Goal: Task Accomplishment & Management: Manage account settings

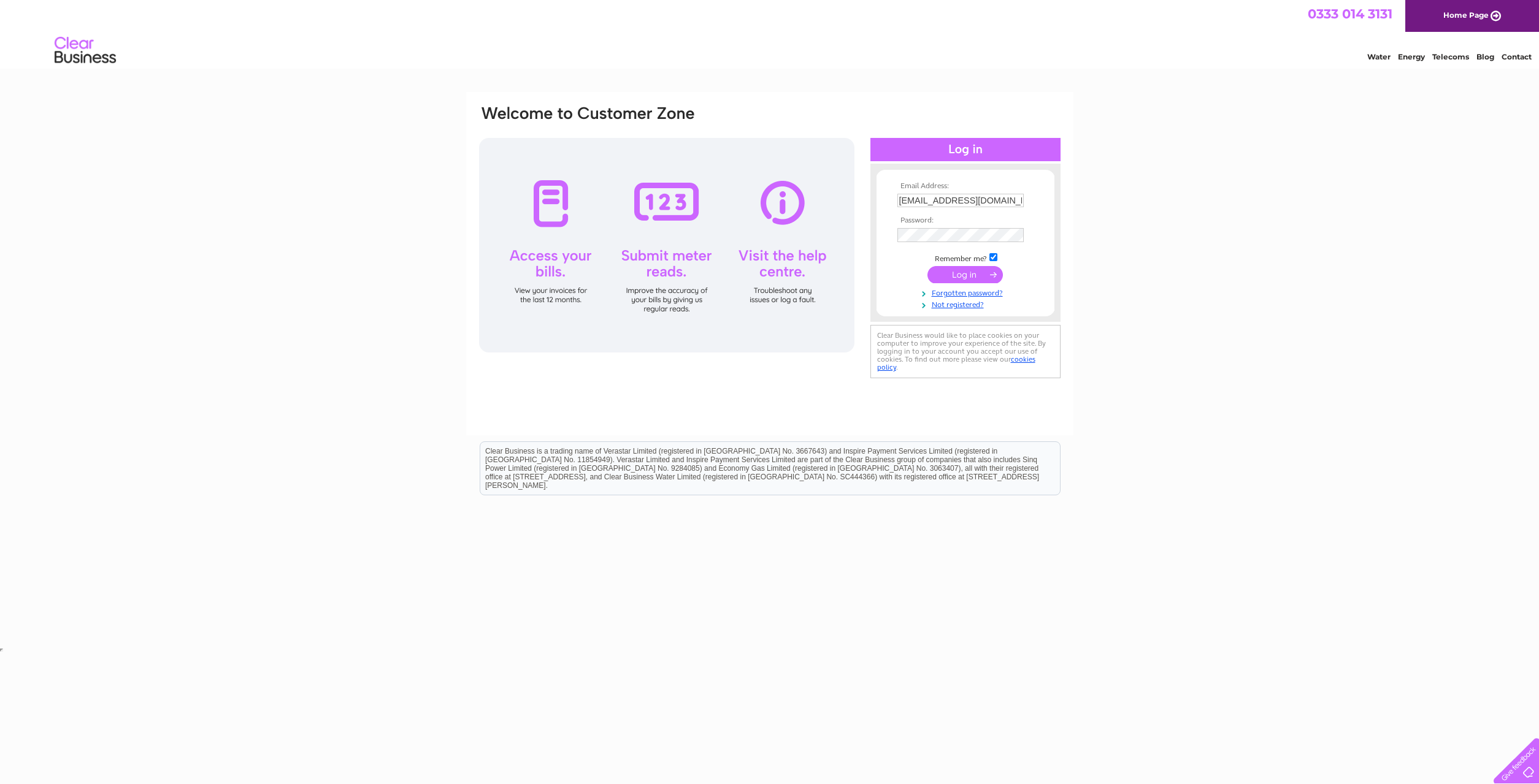
click at [963, 277] on input "submit" at bounding box center [965, 274] width 76 height 17
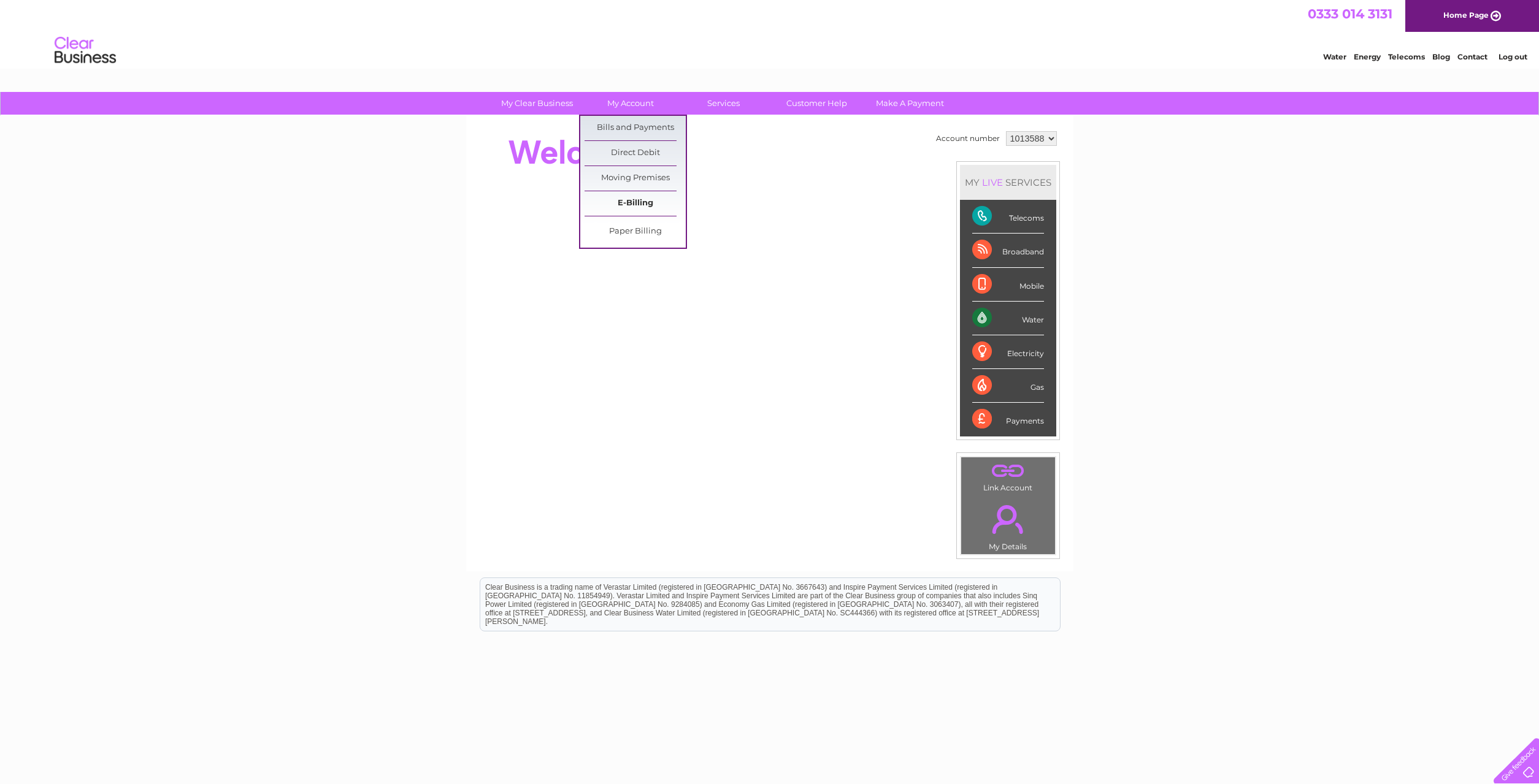
click at [635, 203] on link "E-Billing" at bounding box center [635, 203] width 101 height 24
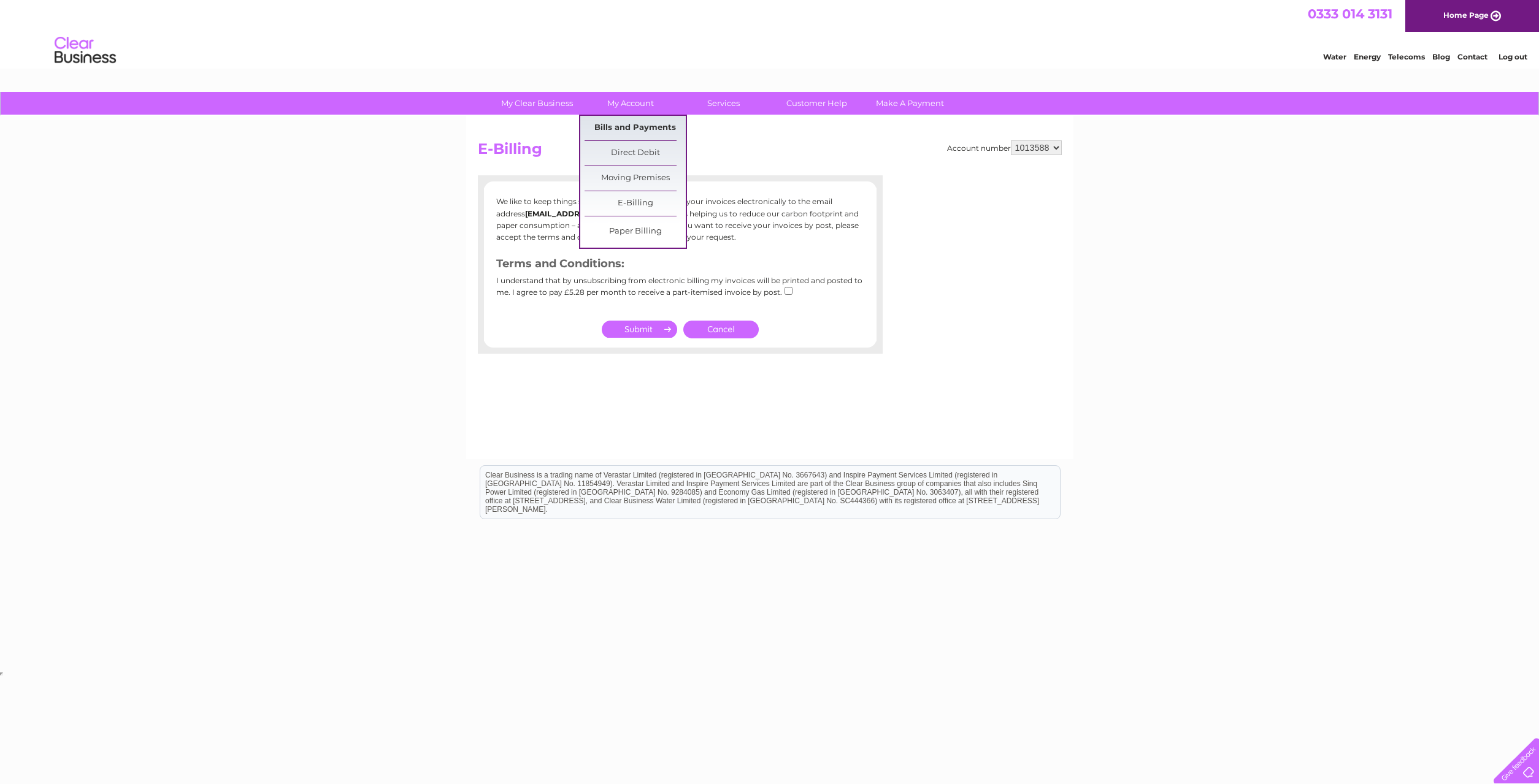
click at [629, 125] on link "Bills and Payments" at bounding box center [635, 128] width 101 height 24
click at [628, 129] on link "Bills and Payments" at bounding box center [635, 128] width 101 height 24
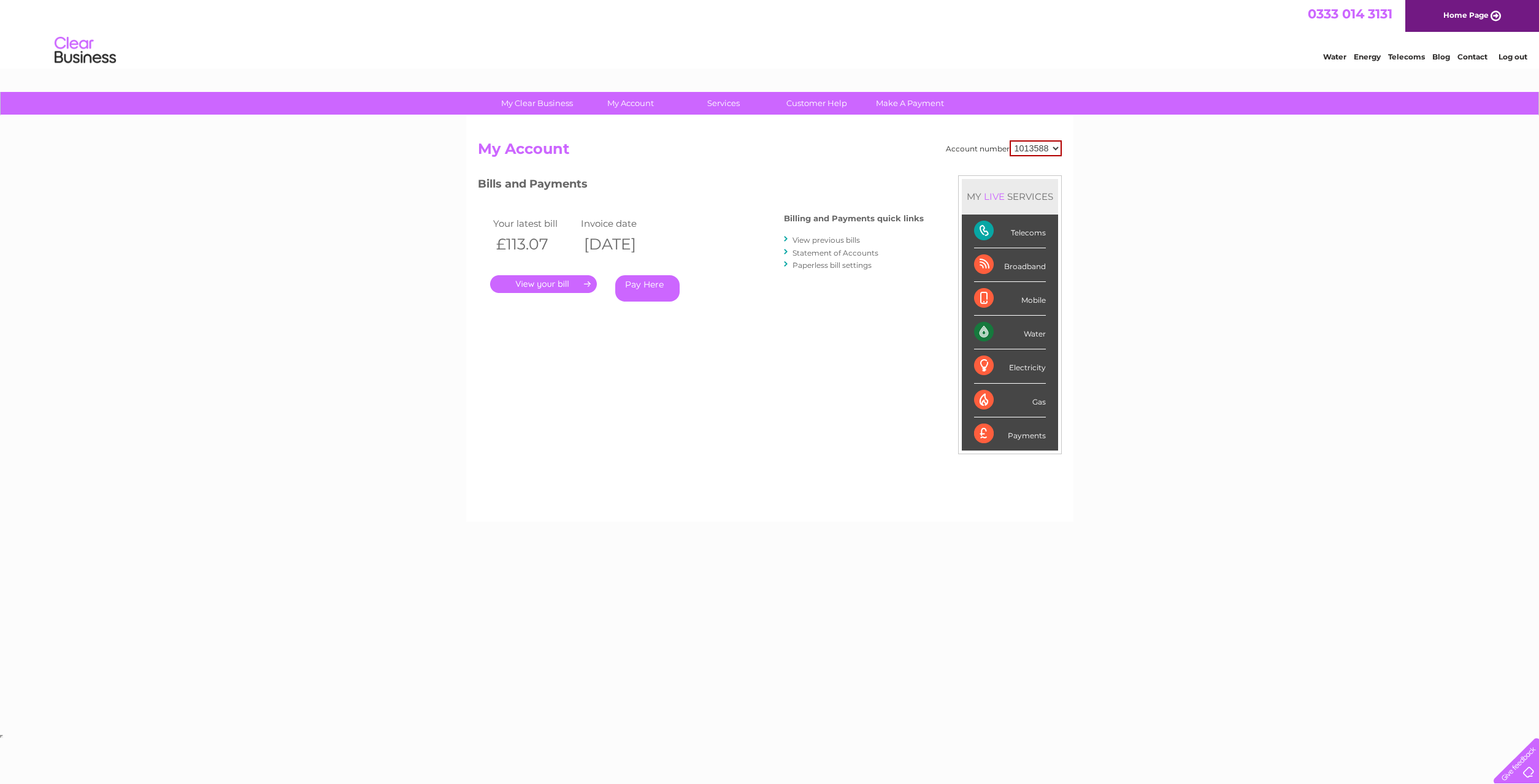
click at [546, 285] on link "." at bounding box center [543, 284] width 107 height 18
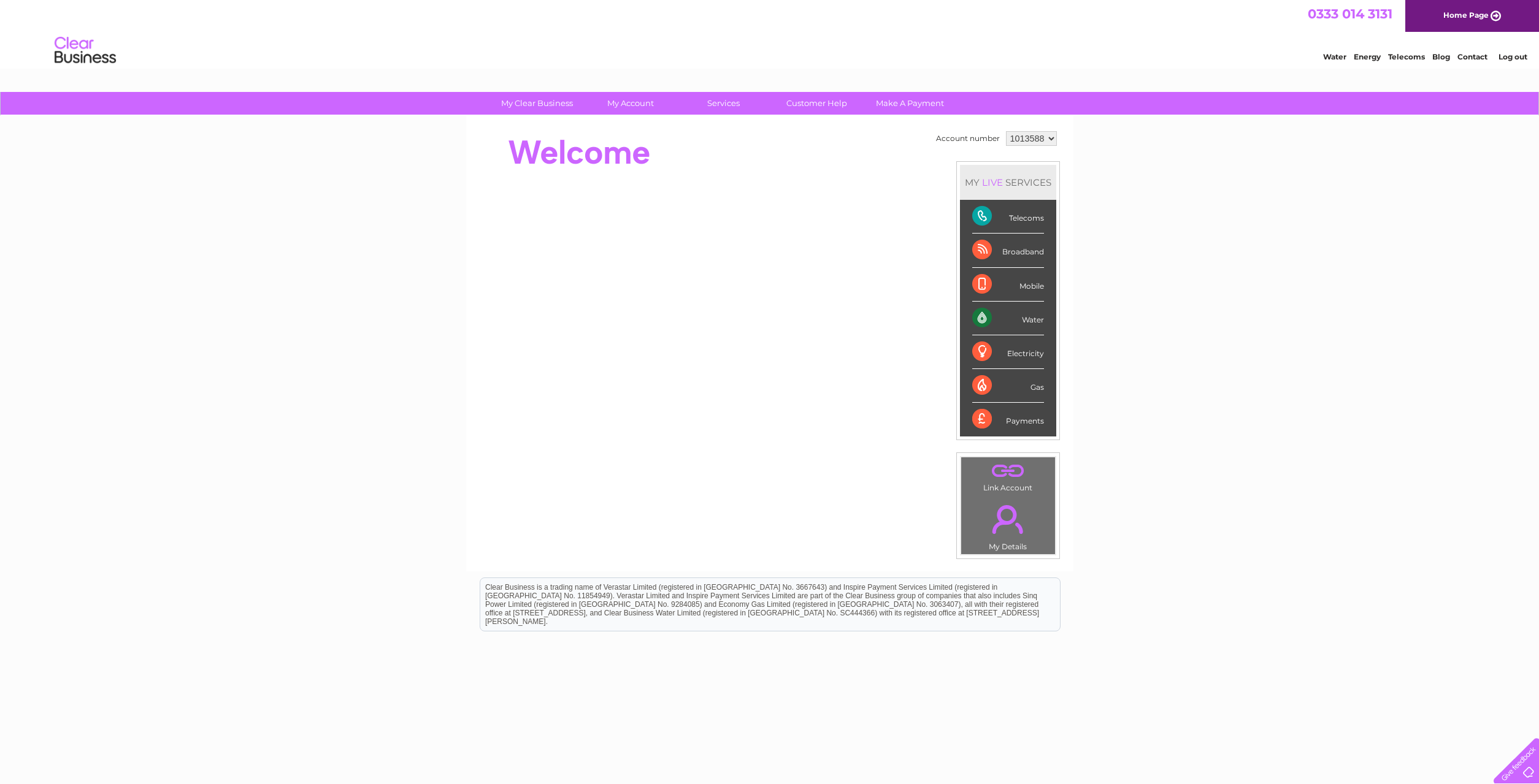
click at [1508, 58] on link "Log out" at bounding box center [1512, 57] width 29 height 10
